Goal: Book appointment/travel/reservation

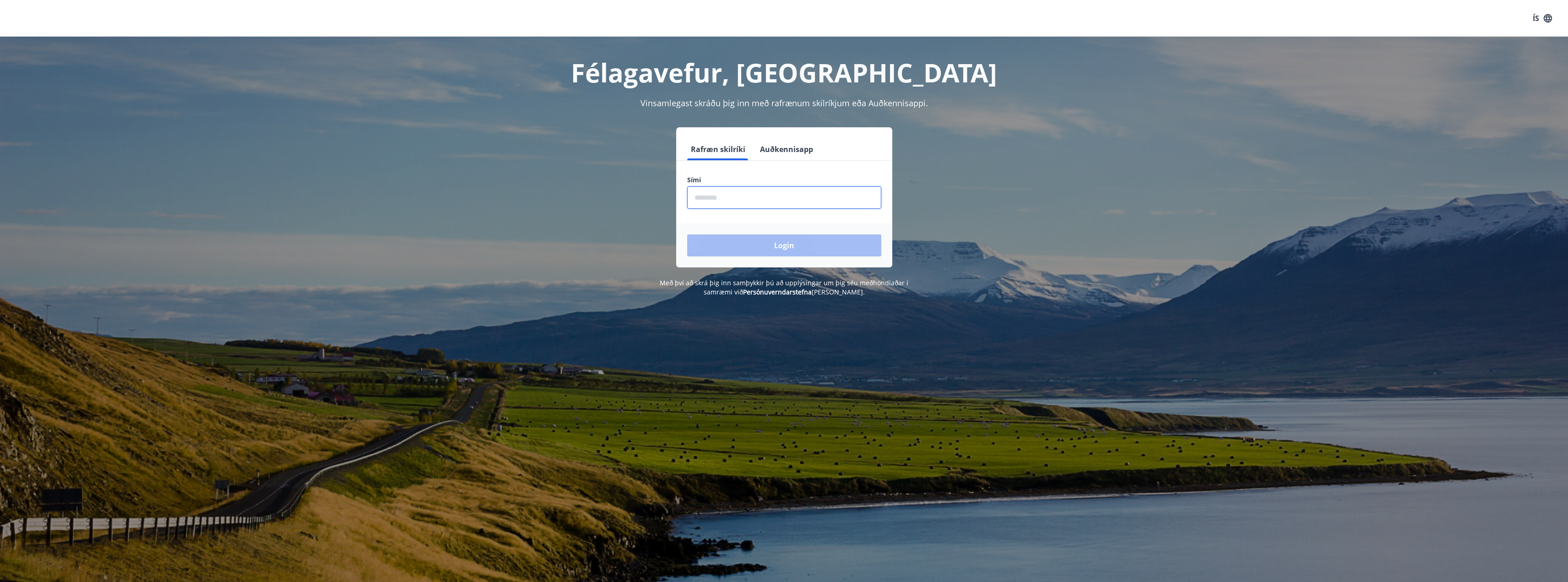
click at [750, 198] on input "phone" at bounding box center [784, 197] width 194 height 22
click at [783, 250] on div "Login" at bounding box center [784, 245] width 216 height 44
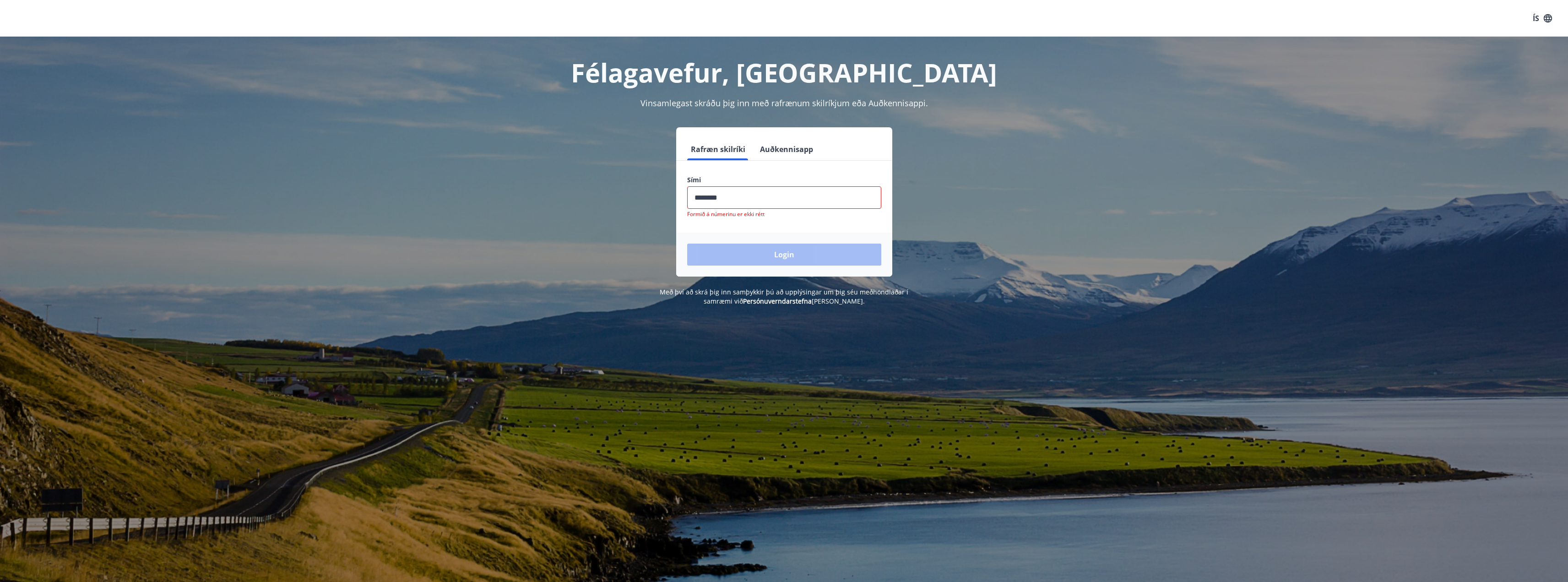
drag, startPoint x: 751, startPoint y: 195, endPoint x: 616, endPoint y: 188, distance: 135.2
click at [616, 188] on div "Rafræn skilríki Auðkennisapp Sími ​ Formið á númerinu er ekki rétt Login" at bounding box center [784, 202] width 637 height 149
type input "********"
click at [687, 243] on button "Login" at bounding box center [784, 254] width 194 height 22
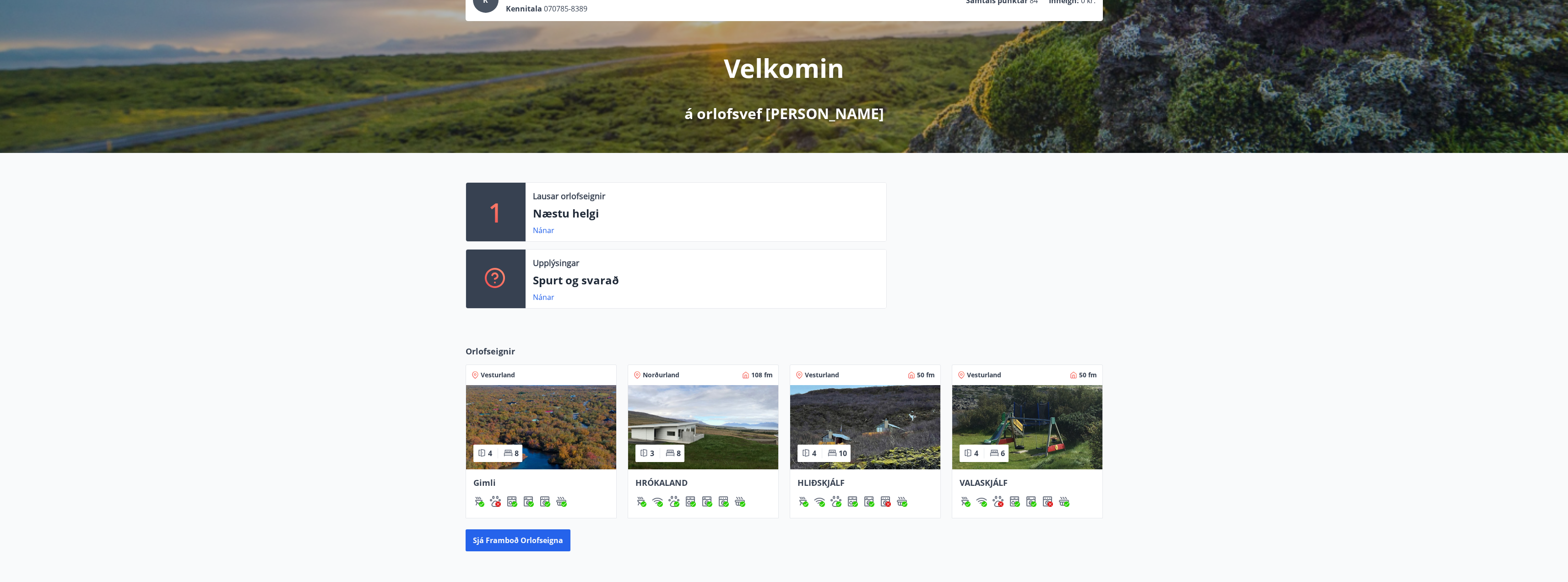
scroll to position [91, 0]
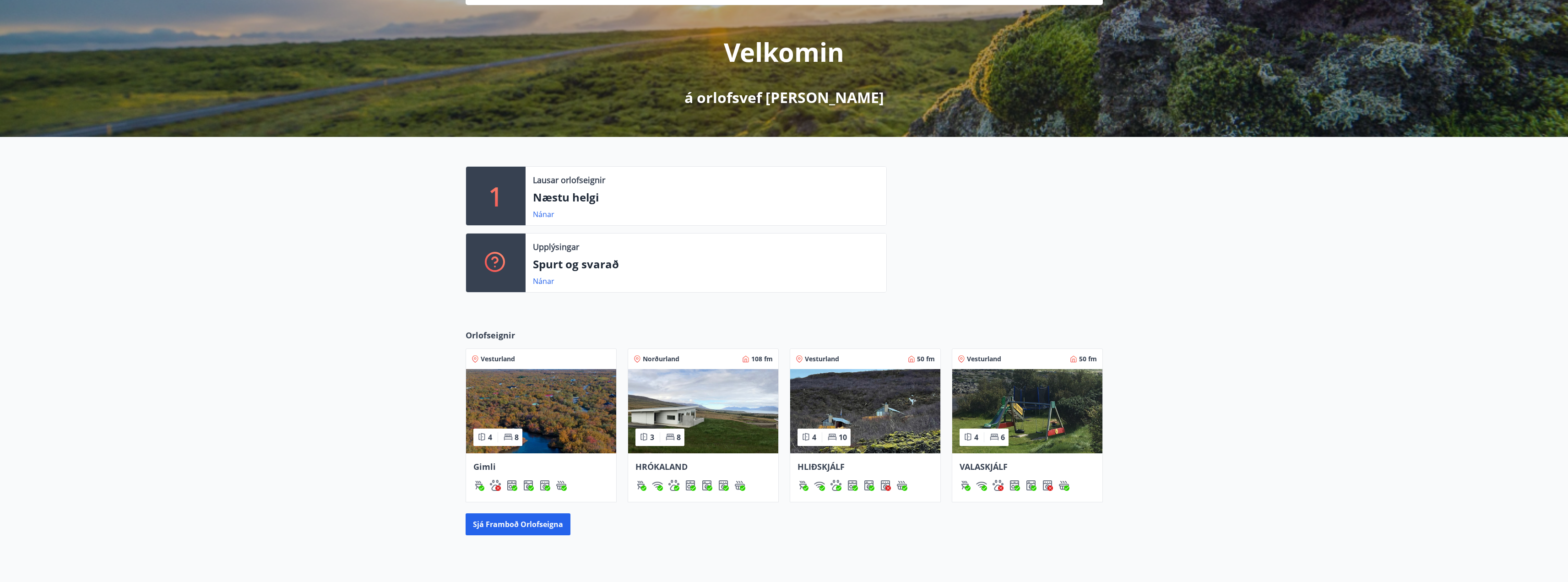
click at [718, 404] on img at bounding box center [703, 411] width 150 height 84
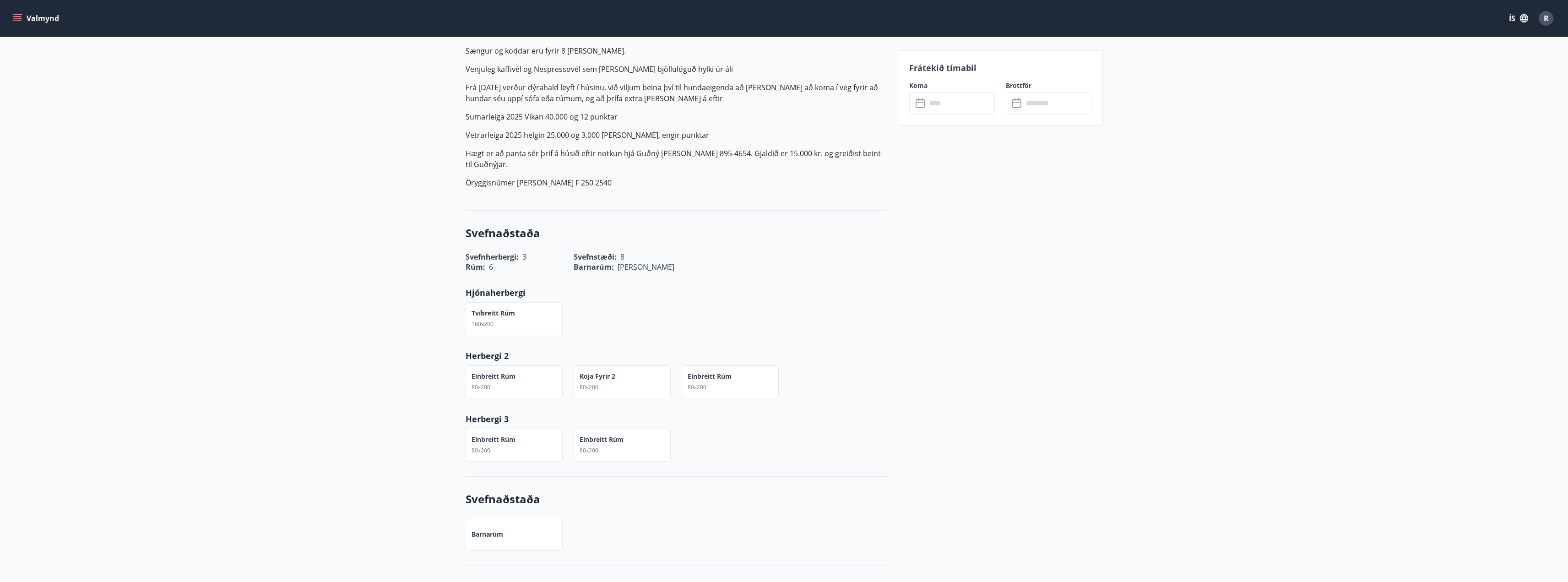
scroll to position [412, 0]
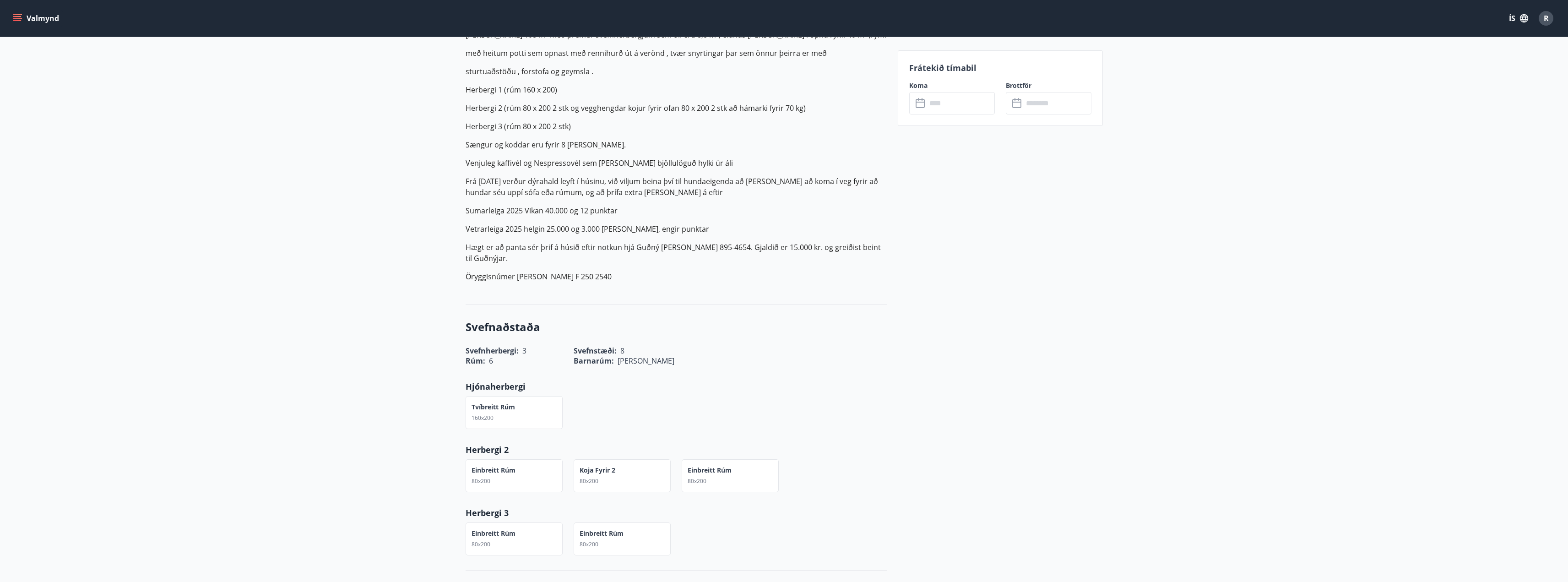
click at [958, 102] on input "text" at bounding box center [961, 103] width 68 height 22
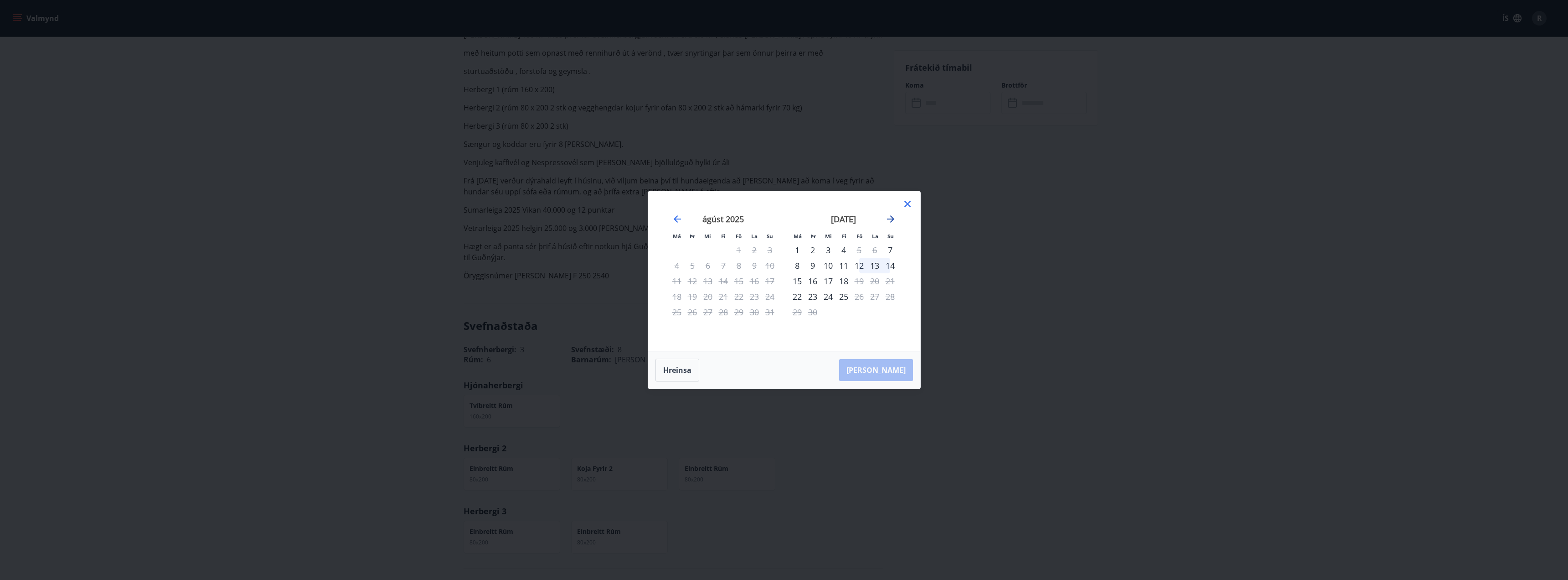
click at [893, 219] on icon "Move forward to switch to the next month." at bounding box center [891, 219] width 7 height 7
click at [890, 218] on icon "Move forward to switch to the next month." at bounding box center [891, 219] width 11 height 11
click at [891, 220] on icon "Move forward to switch to the next month." at bounding box center [891, 219] width 11 height 11
click at [892, 218] on icon "Move forward to switch to the next month." at bounding box center [891, 219] width 7 height 7
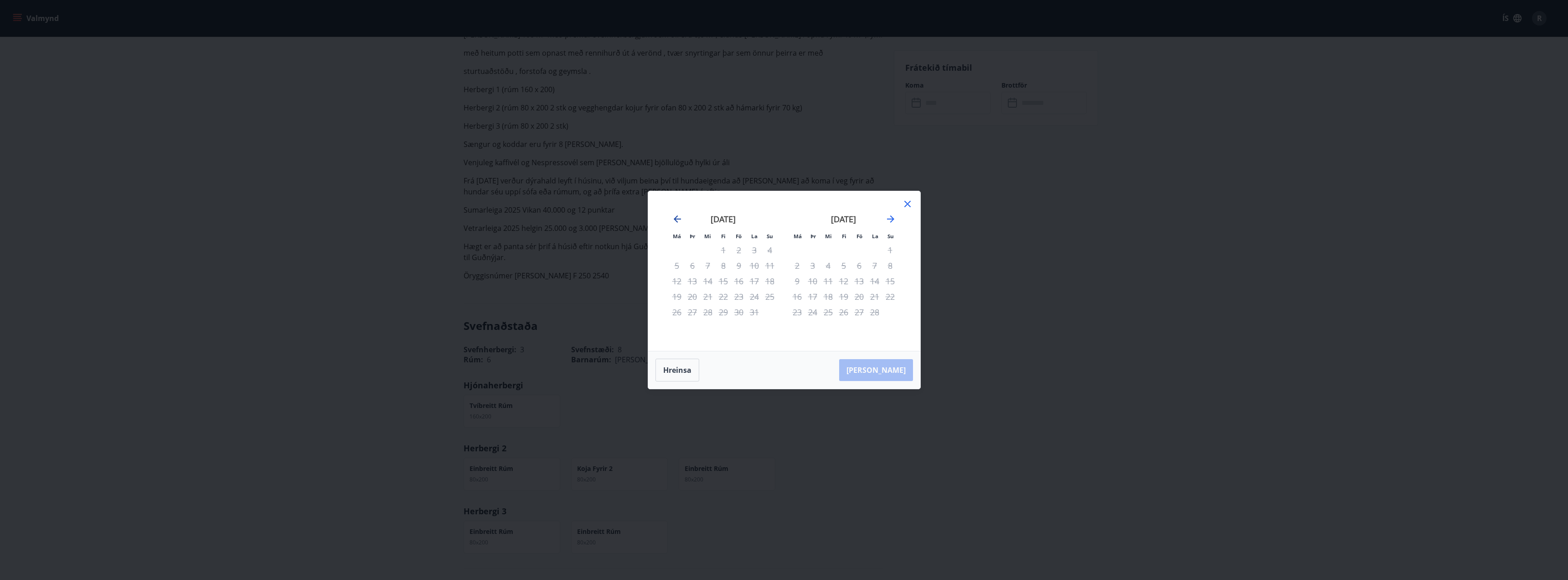
click at [675, 218] on icon "Move backward to switch to the previous month." at bounding box center [677, 219] width 7 height 7
click at [909, 206] on icon at bounding box center [908, 204] width 7 height 7
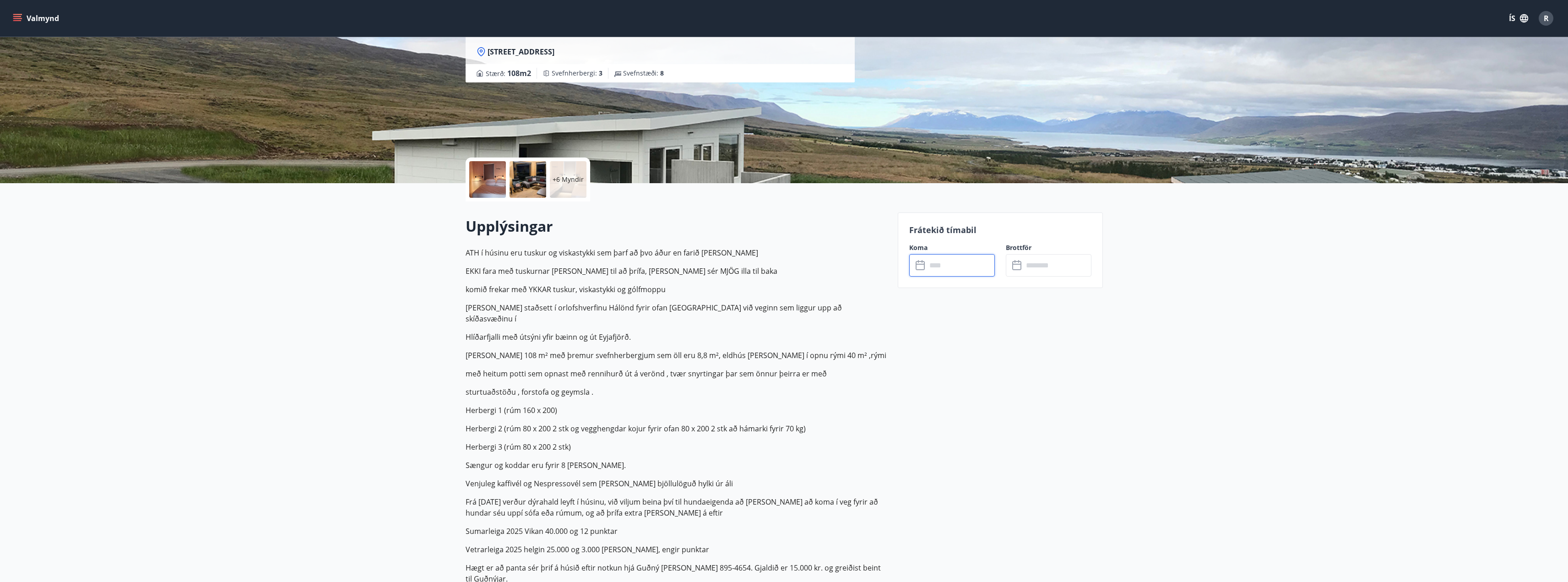
scroll to position [0, 0]
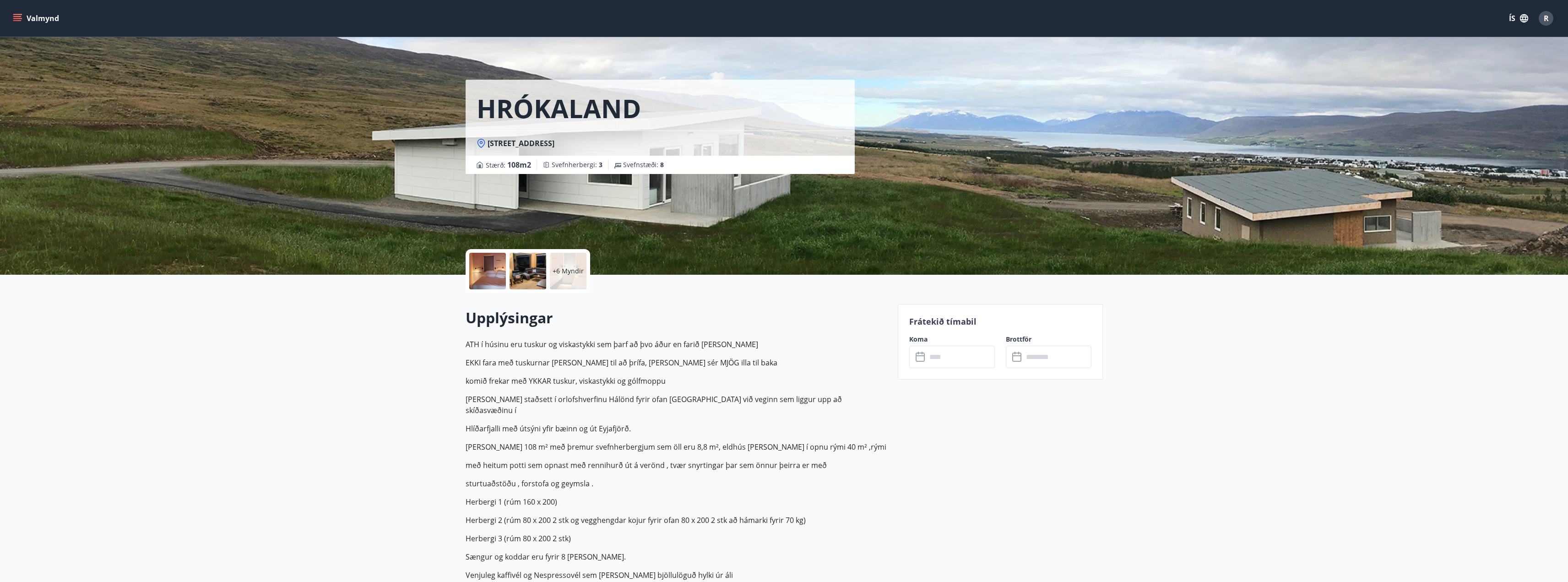
scroll to position [91, 0]
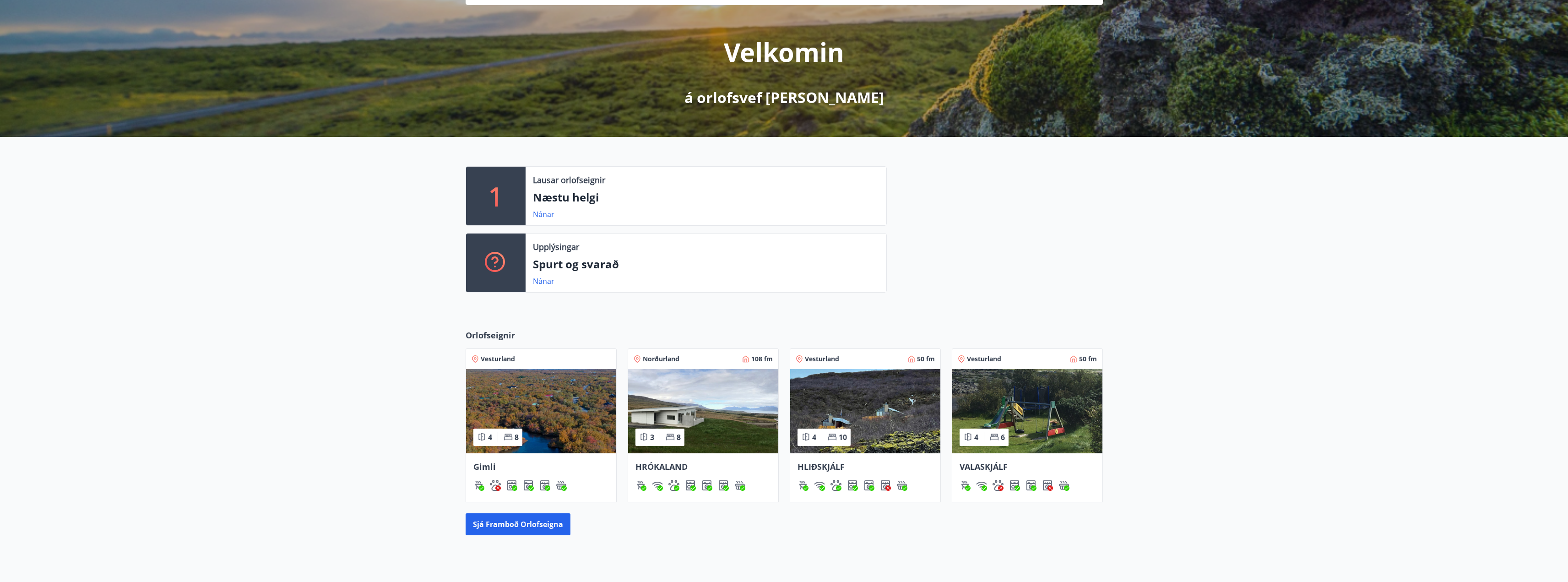
click at [549, 400] on img at bounding box center [541, 411] width 150 height 84
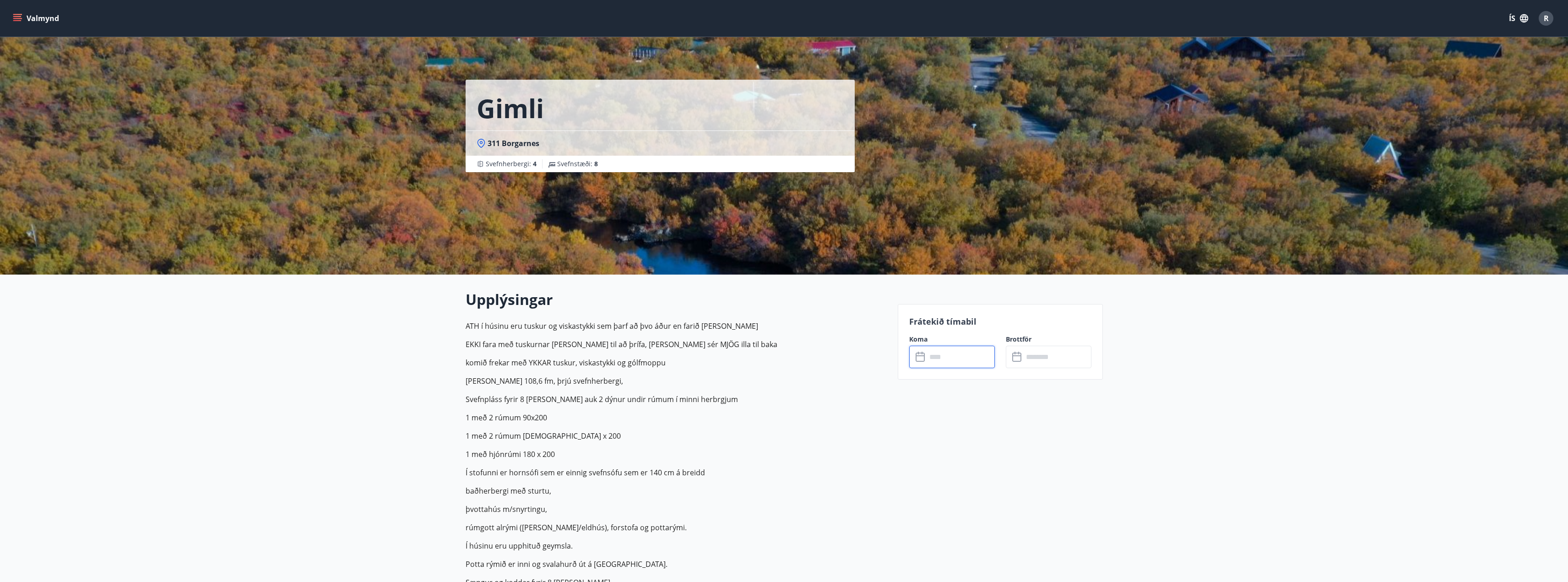
click at [941, 358] on input "text" at bounding box center [961, 357] width 68 height 22
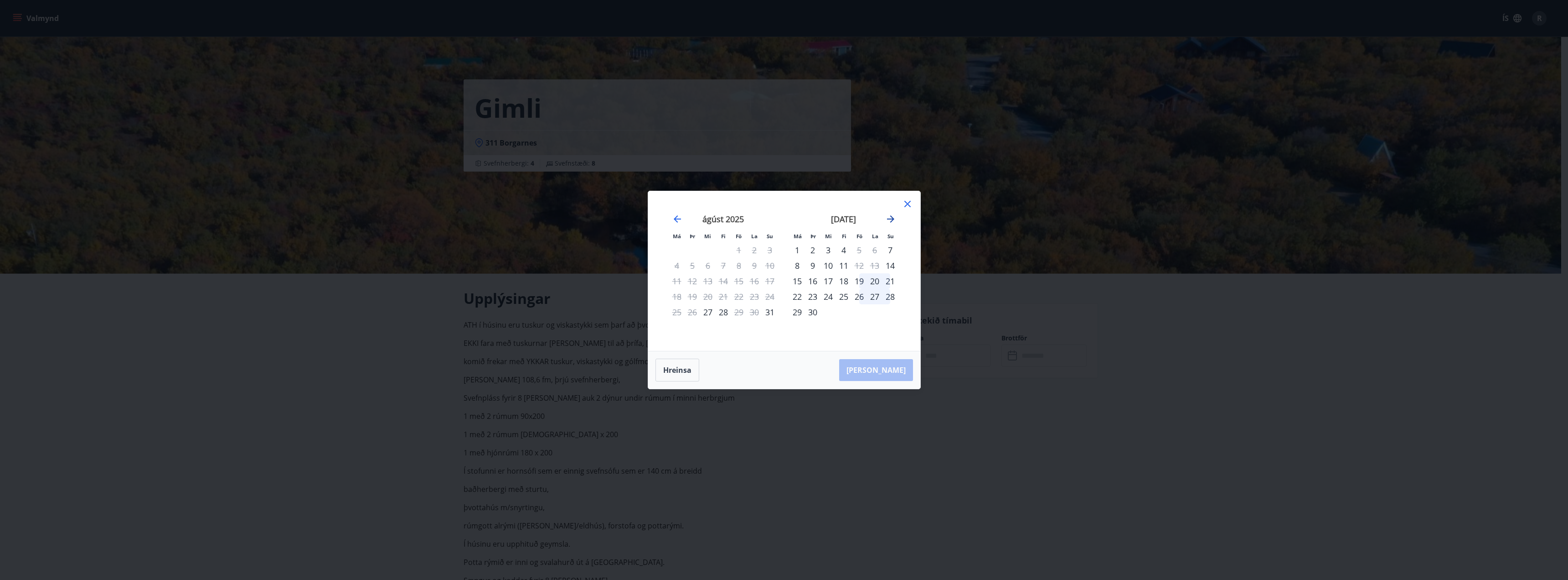
click at [890, 220] on icon "Move forward to switch to the next month." at bounding box center [891, 219] width 11 height 11
click at [776, 407] on div "Má Þr Mi Fi Fö La Su Má Þr Mi Fi Fö La Su ágúst 2025 1 2 3 4 5 6 7 8 9 10 11 12…" at bounding box center [784, 290] width 1568 height 580
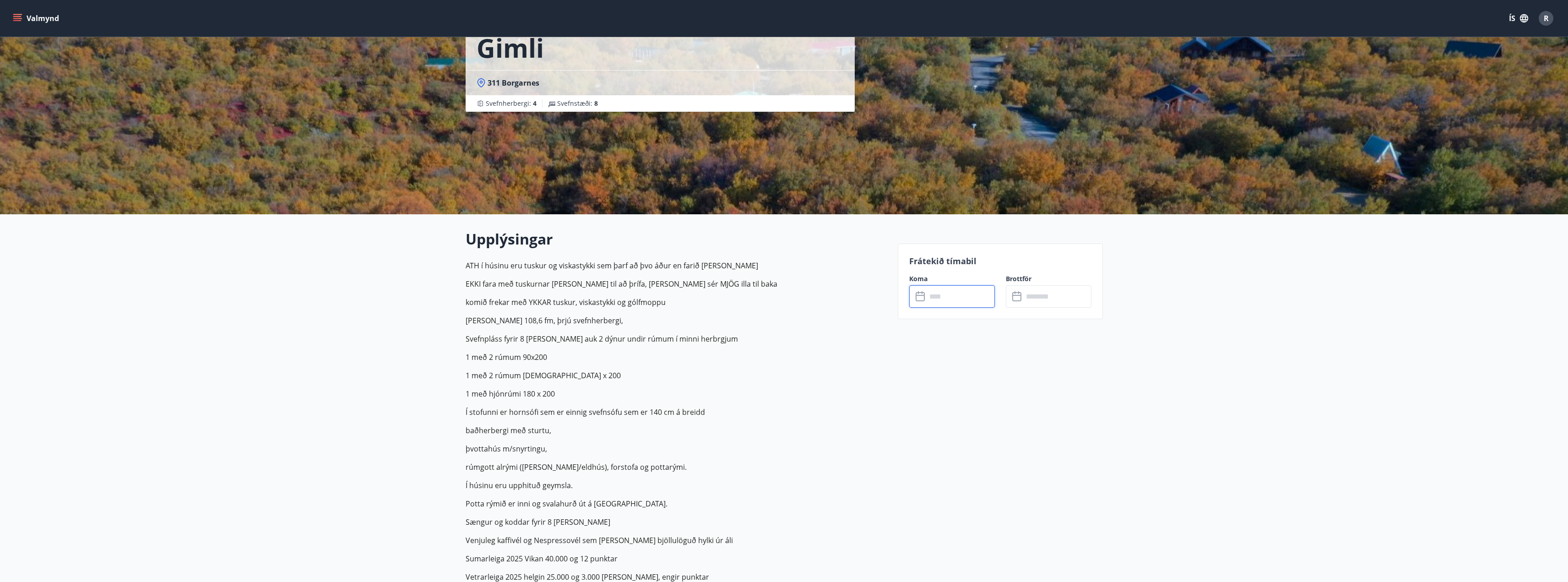
scroll to position [46, 0]
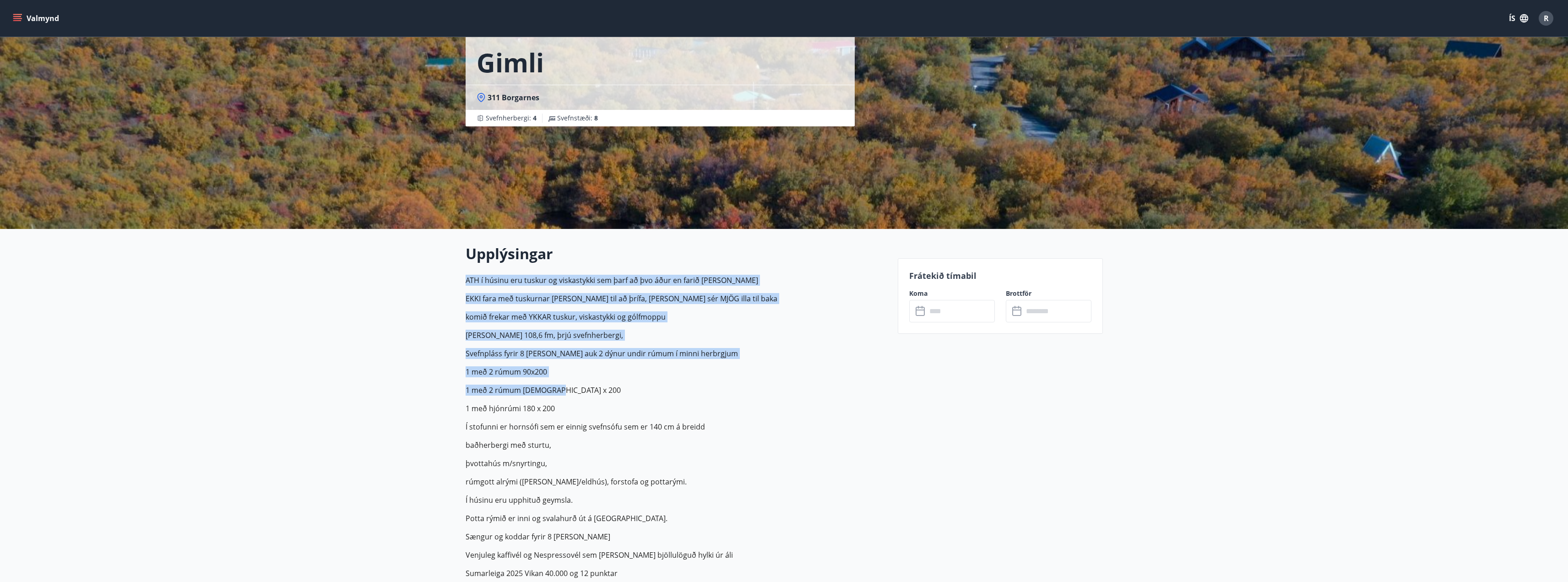
drag, startPoint x: 465, startPoint y: 276, endPoint x: 621, endPoint y: 379, distance: 186.9
click at [621, 379] on p "ATH í húsinu eru tuskur og viskastykki sem þarf að þvo áður en farið er heim EK…" at bounding box center [676, 445] width 421 height 341
click at [620, 376] on p "1 með 2 rúmum 90x200" at bounding box center [676, 372] width 421 height 11
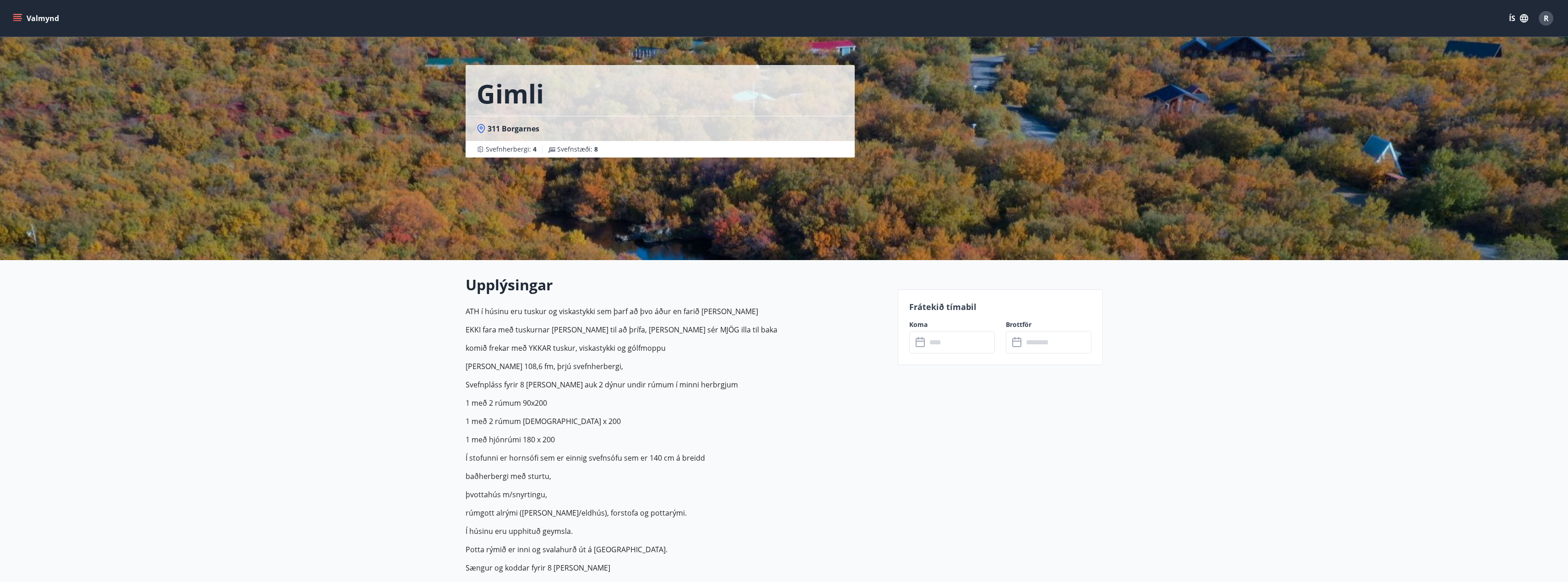
scroll to position [0, 0]
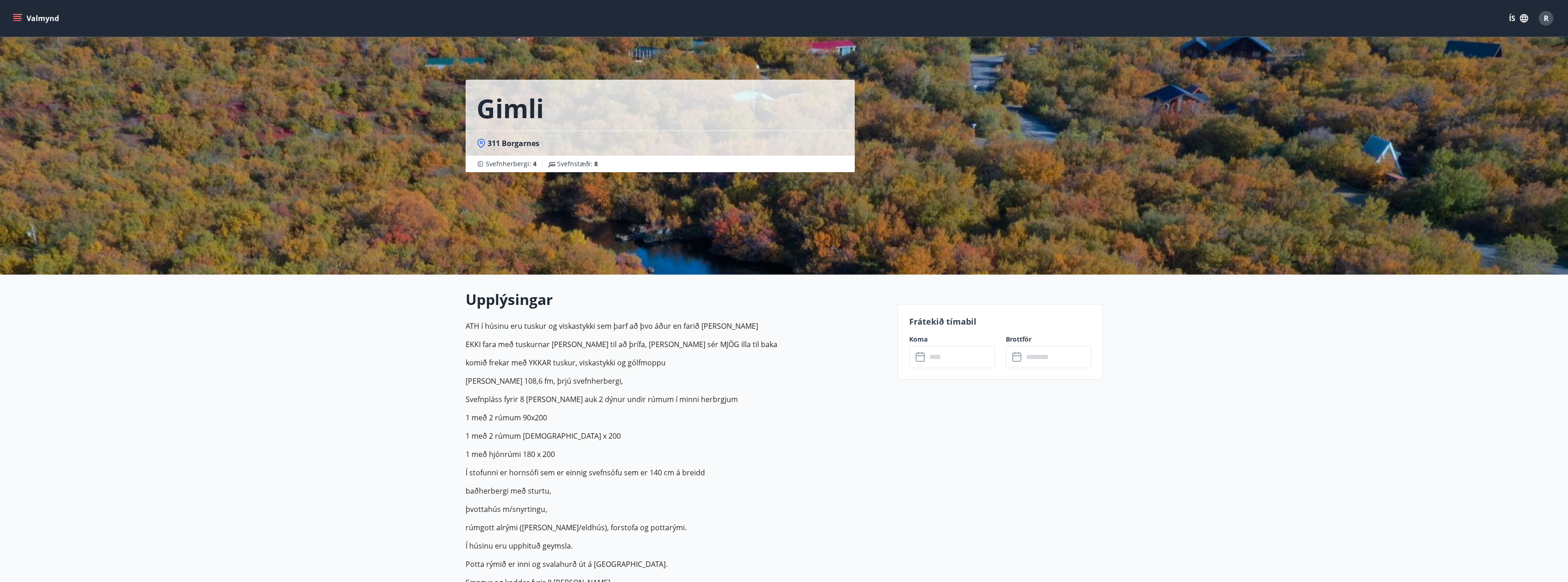
click at [952, 356] on input "text" at bounding box center [961, 357] width 68 height 22
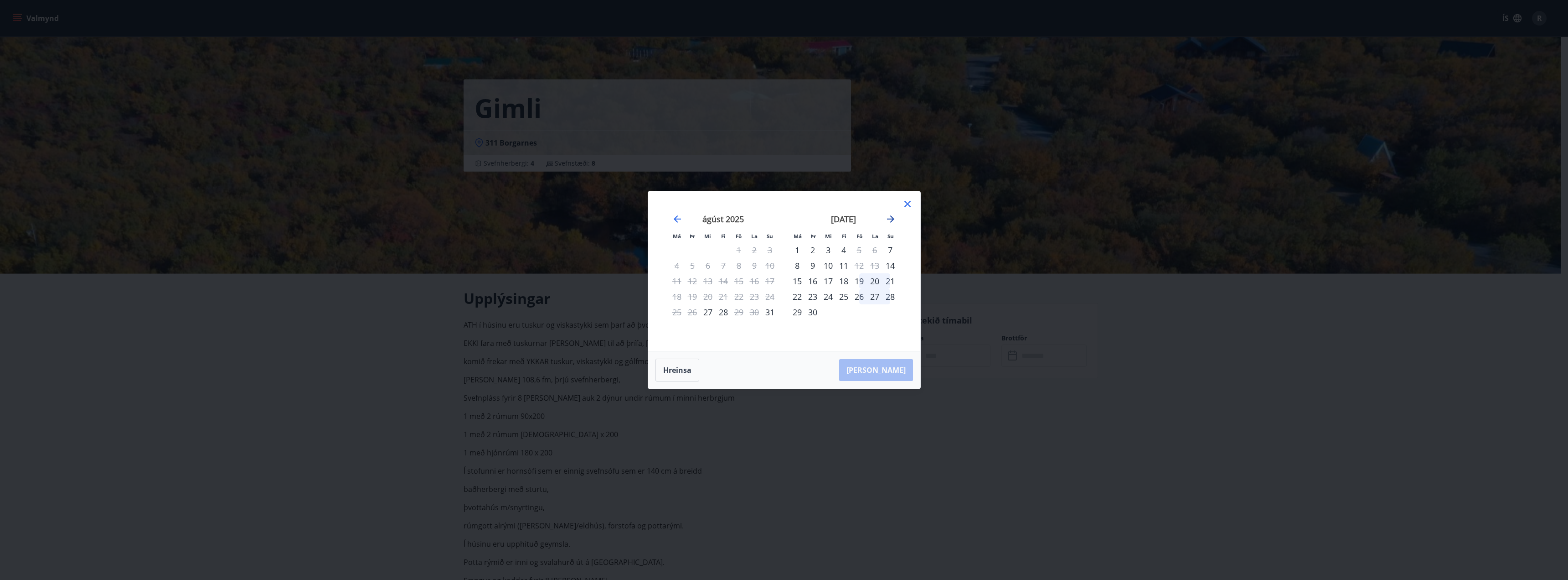
click at [889, 217] on icon "Move forward to switch to the next month." at bounding box center [891, 219] width 11 height 11
click at [916, 477] on div "Má Þr Mi Fi Fö La Su Má Þr Mi Fi Fö La Su ágúst 2025 1 2 3 4 5 6 7 8 9 10 11 12…" at bounding box center [784, 290] width 1568 height 580
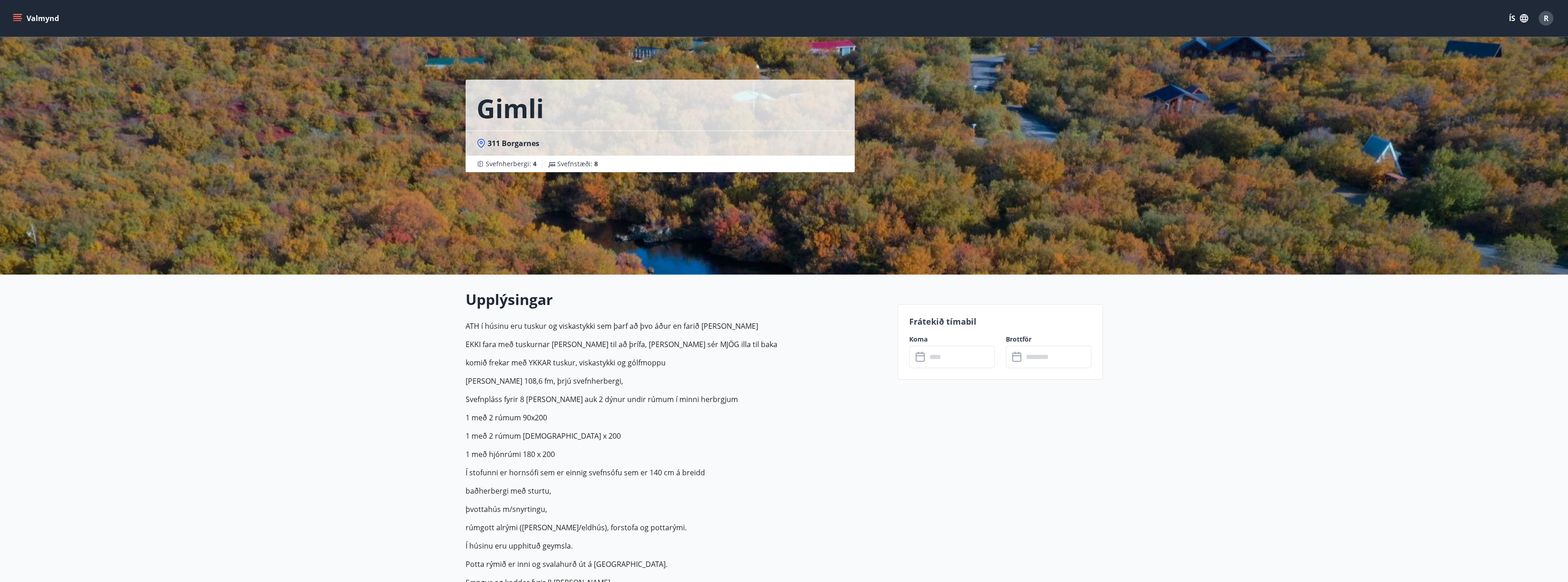
drag, startPoint x: 869, startPoint y: 574, endPoint x: 845, endPoint y: 560, distance: 27.8
click at [869, 574] on p "ATH í húsinu eru tuskur og viskastykki sem þarf að þvo áður en farið er heim EK…" at bounding box center [676, 491] width 421 height 341
click at [691, 385] on p "Húsið er 108,6 fm, þrjú svefnherbergi," at bounding box center [676, 381] width 421 height 11
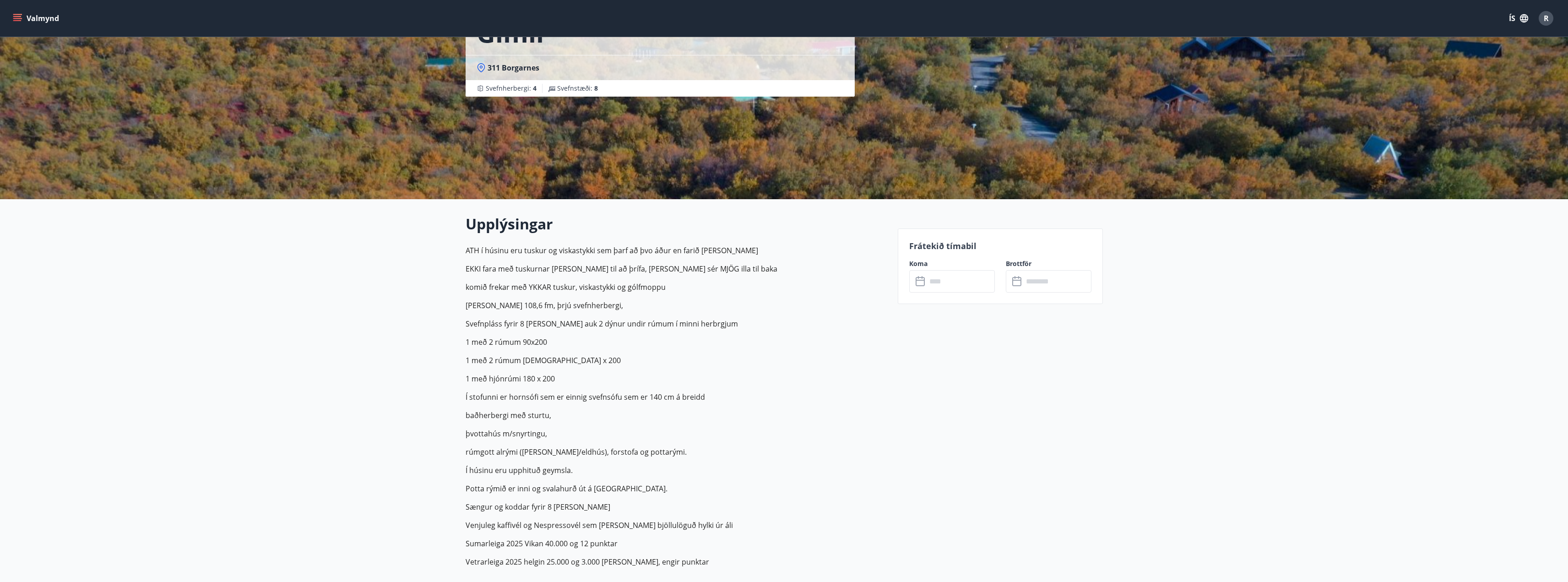
scroll to position [91, 0]
